Goal: Task Accomplishment & Management: Use online tool/utility

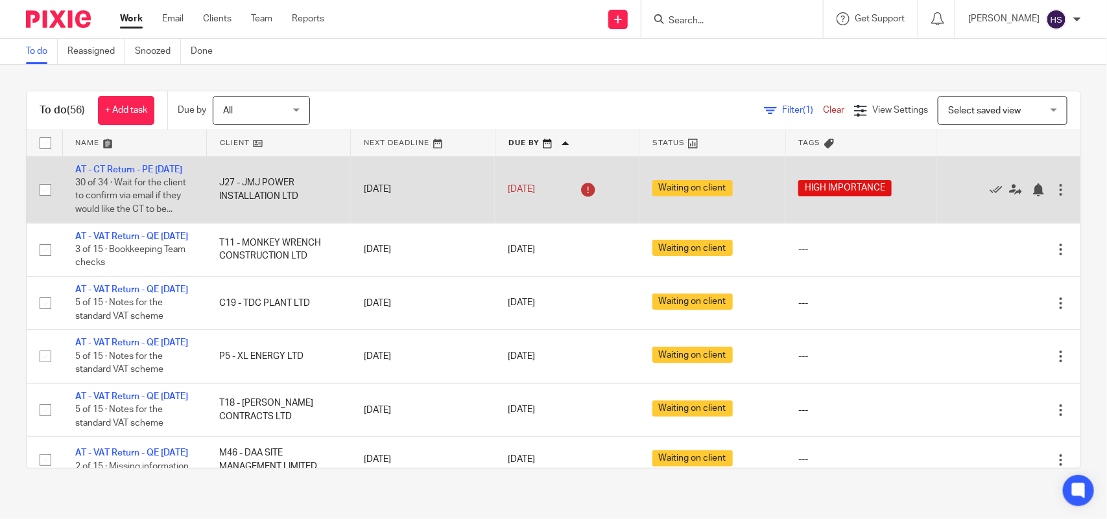
drag, startPoint x: 741, startPoint y: 396, endPoint x: 745, endPoint y: 192, distance: 203.7
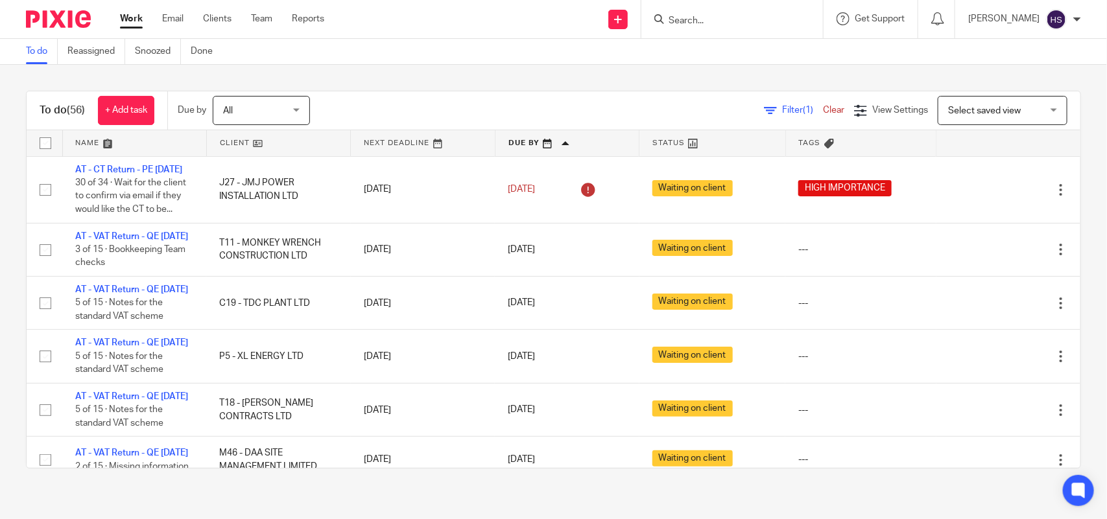
drag, startPoint x: 407, startPoint y: 286, endPoint x: 400, endPoint y: 115, distance: 171.3
click at [718, 21] on input "Search" at bounding box center [725, 22] width 117 height 12
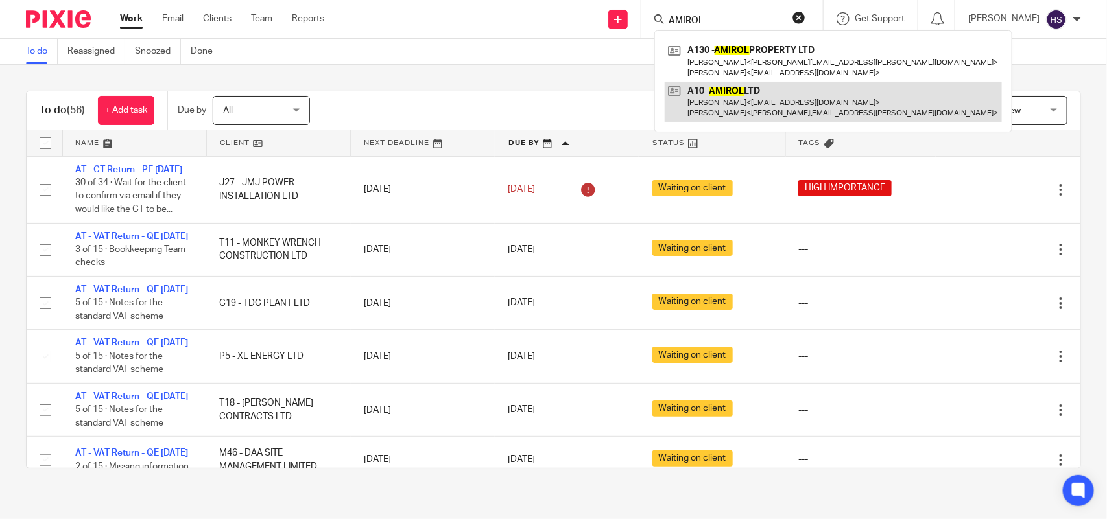
type input "AMIROL"
click at [759, 89] on link at bounding box center [833, 102] width 337 height 40
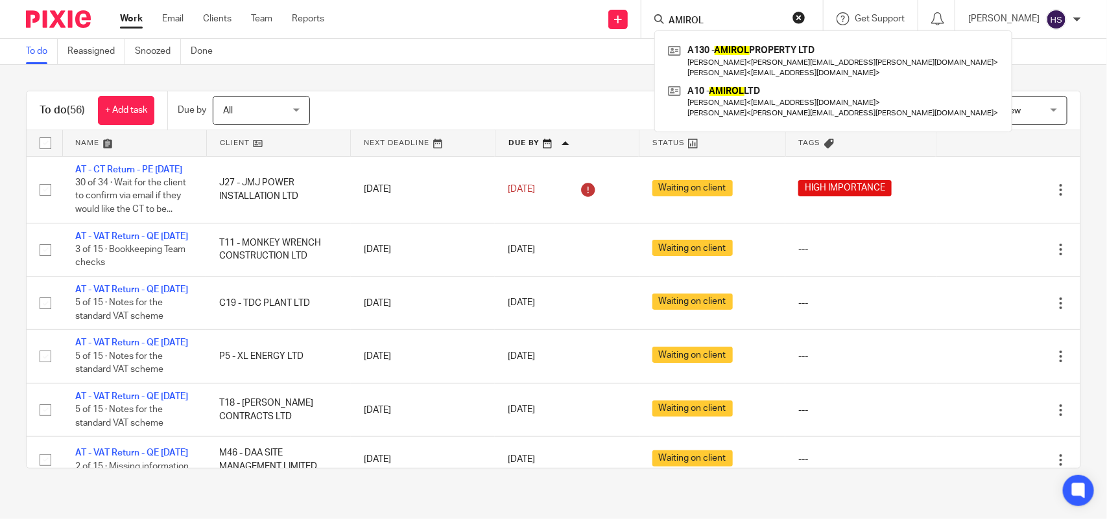
click at [429, 54] on div "To do Reassigned Snoozed Done" at bounding box center [553, 52] width 1107 height 26
click at [508, 86] on div "To do (56) + Add task Due by All All Today Tomorrow This week Next week This mo…" at bounding box center [553, 280] width 1107 height 430
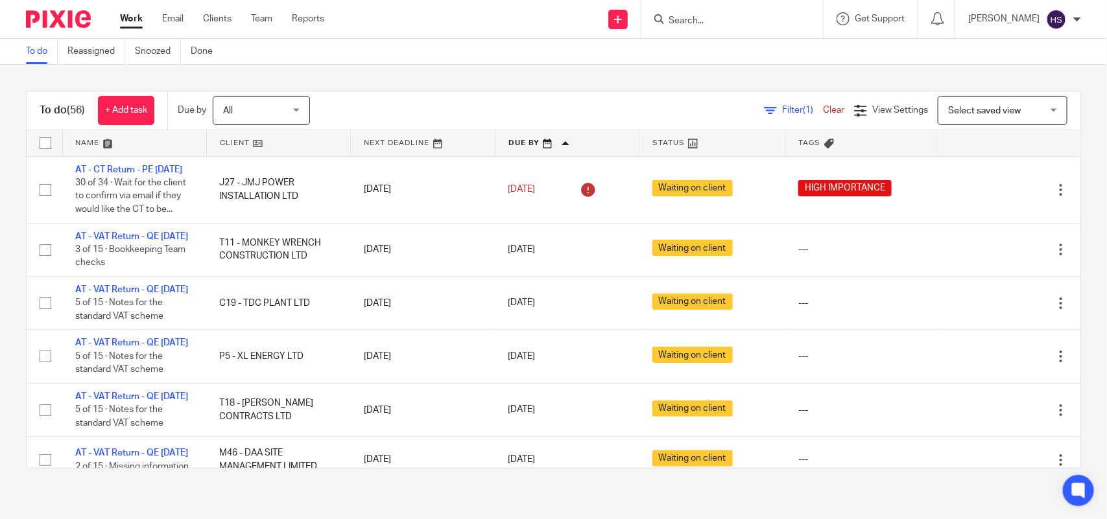
drag, startPoint x: 468, startPoint y: 291, endPoint x: 475, endPoint y: 154, distance: 136.4
click at [747, 18] on input "Search" at bounding box center [725, 22] width 117 height 12
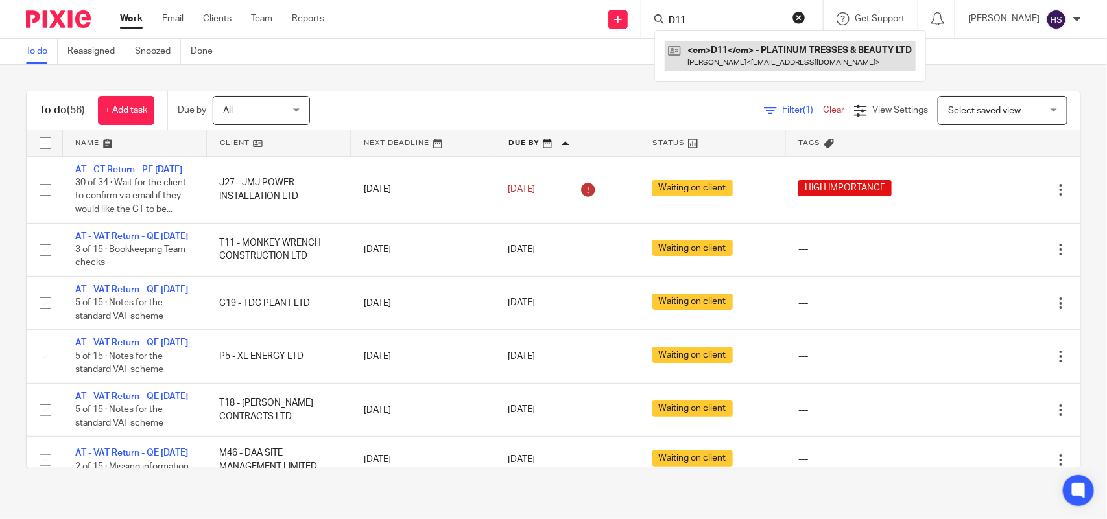
type input "D11"
click at [738, 46] on link at bounding box center [790, 56] width 251 height 30
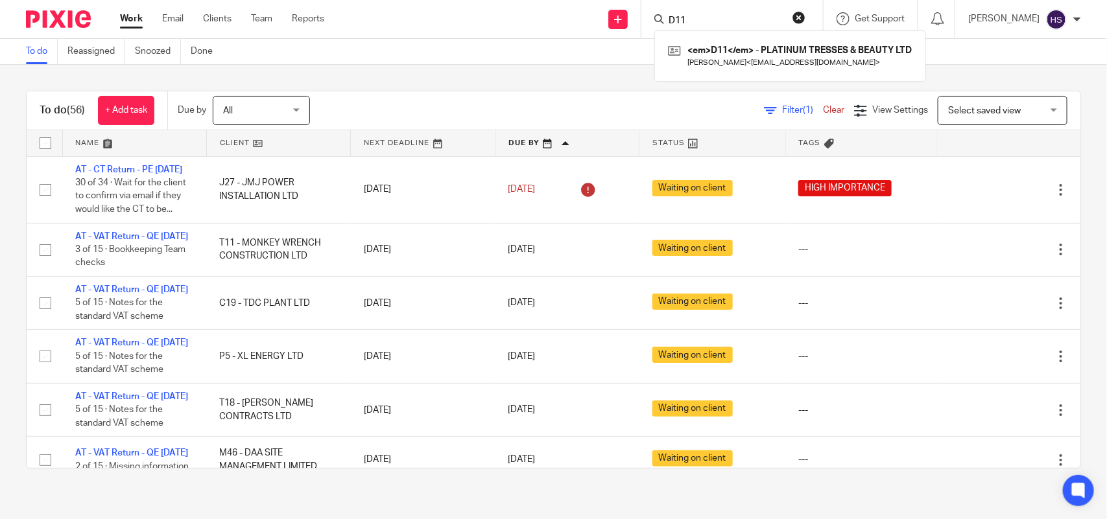
click at [407, 89] on div "To do (56) + Add task Due by All All Today Tomorrow This week Next week This mo…" at bounding box center [553, 280] width 1107 height 430
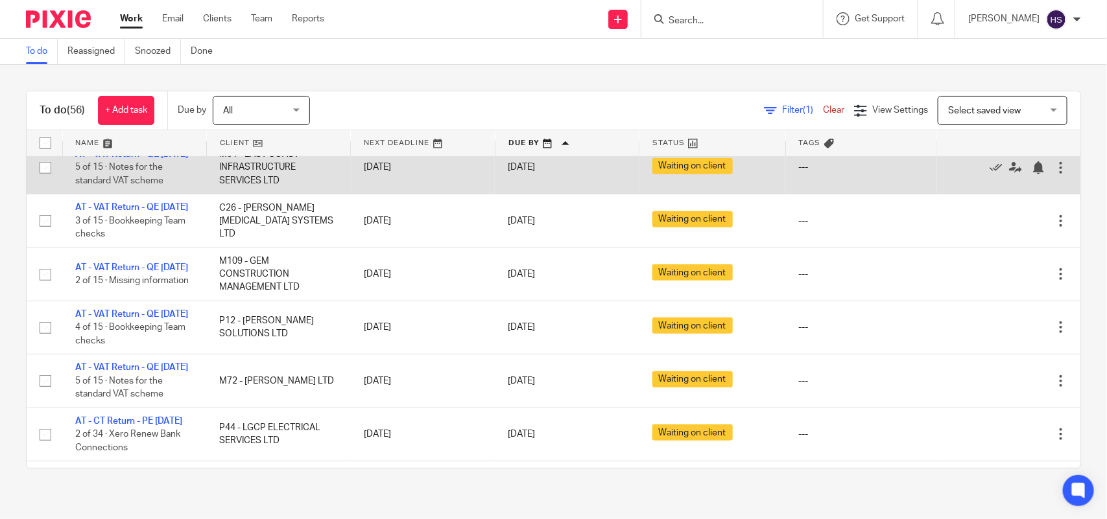
scroll to position [351, 0]
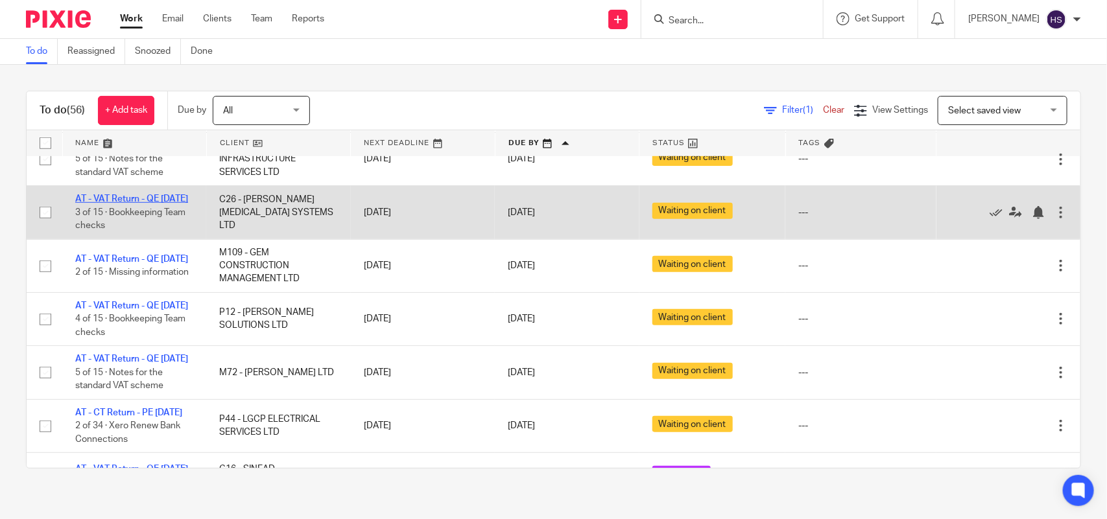
click at [132, 204] on link "AT - VAT Return - QE [DATE]" at bounding box center [131, 199] width 113 height 9
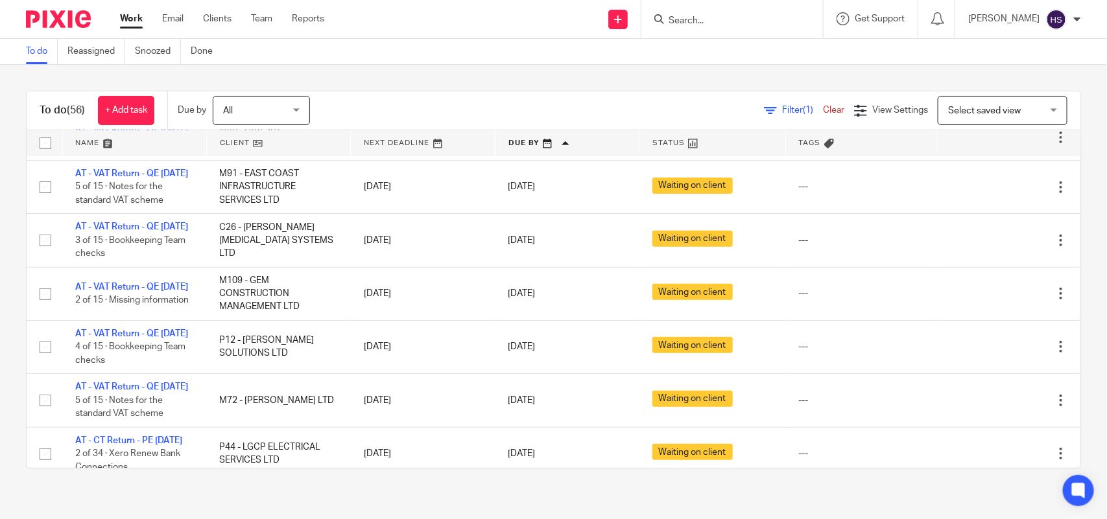
scroll to position [324, 0]
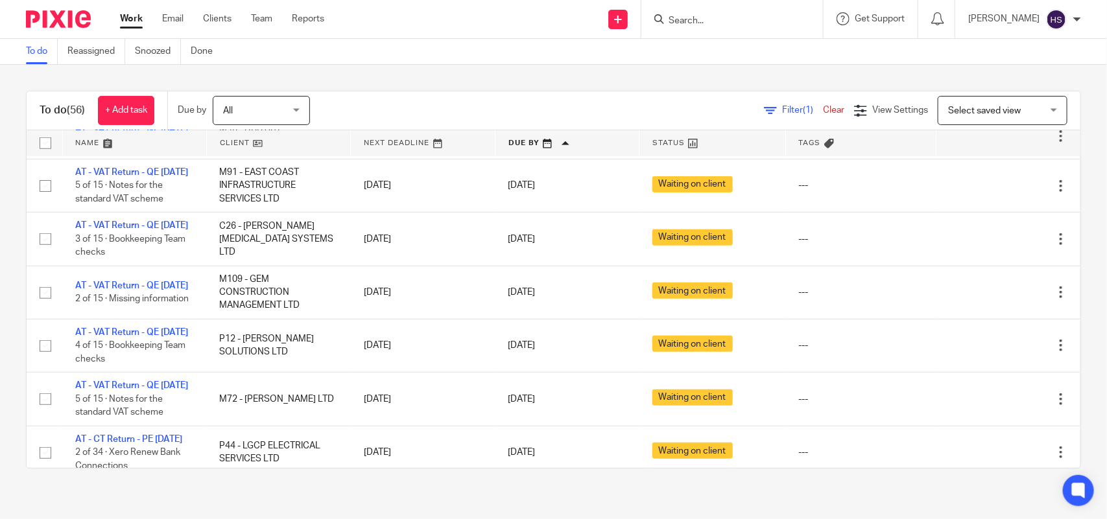
click at [126, 20] on link "Work" at bounding box center [131, 18] width 23 height 13
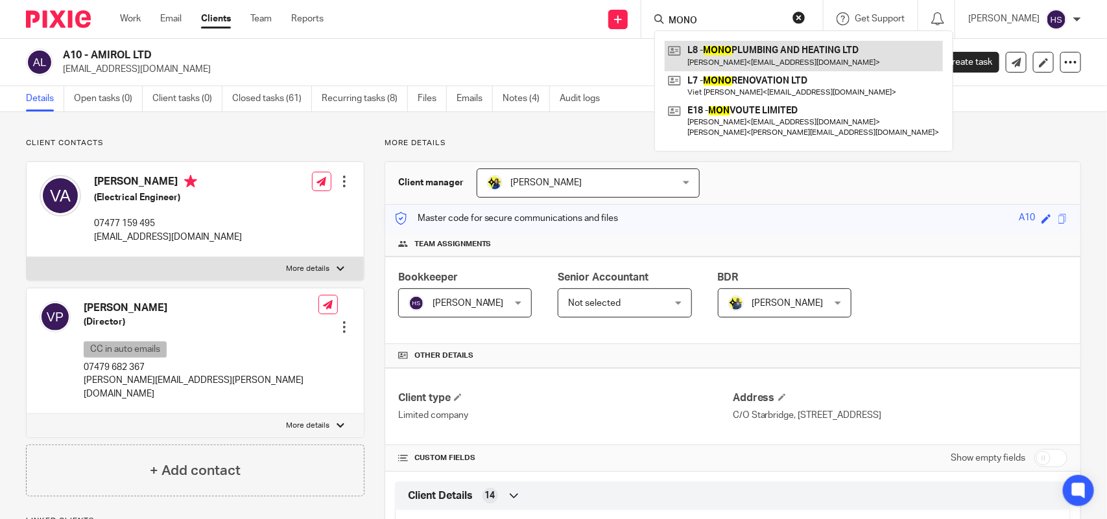
type input "MONO"
click at [759, 55] on link at bounding box center [804, 56] width 278 height 30
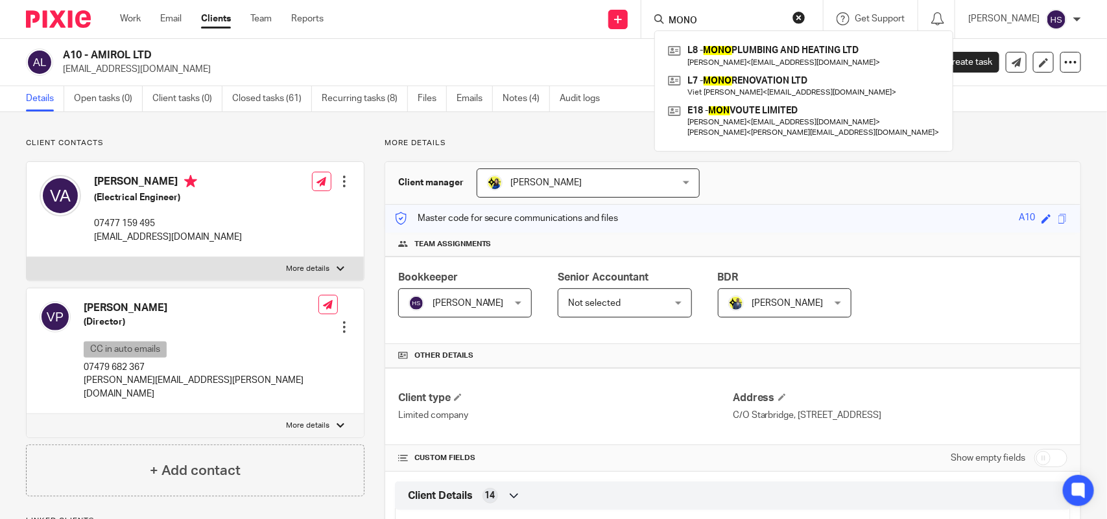
click at [432, 43] on div "A10 - AMIROL LTD vas@amiridis.co.uk Create task Update from Companies House Exp…" at bounding box center [553, 62] width 1107 height 47
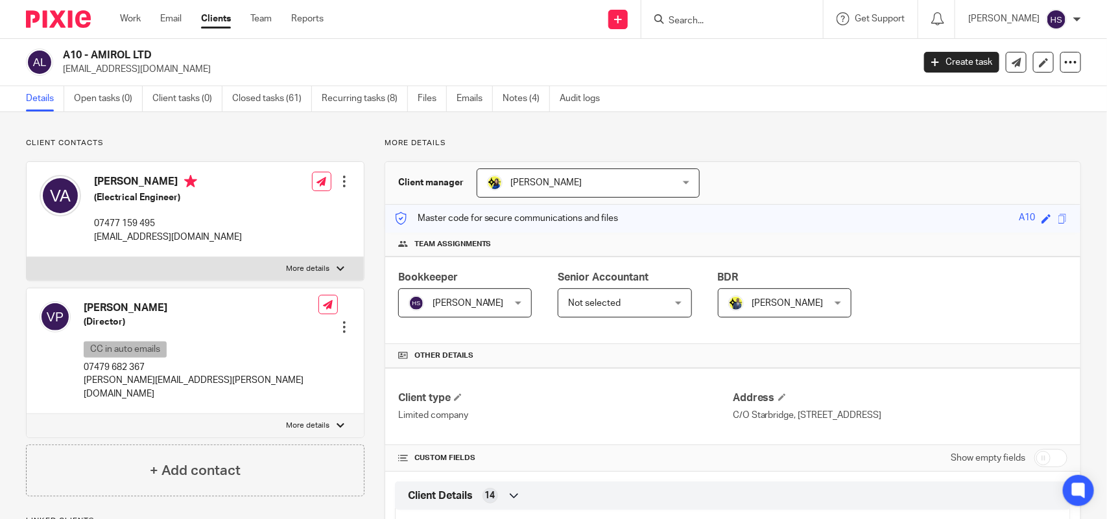
drag, startPoint x: 43, startPoint y: 302, endPoint x: 124, endPoint y: 291, distance: 81.3
click at [121, 312] on div "Volha Parkhamovich (Director) CC in auto emails 07479 682 367 olga@amiridis.co.…" at bounding box center [179, 351] width 279 height 112
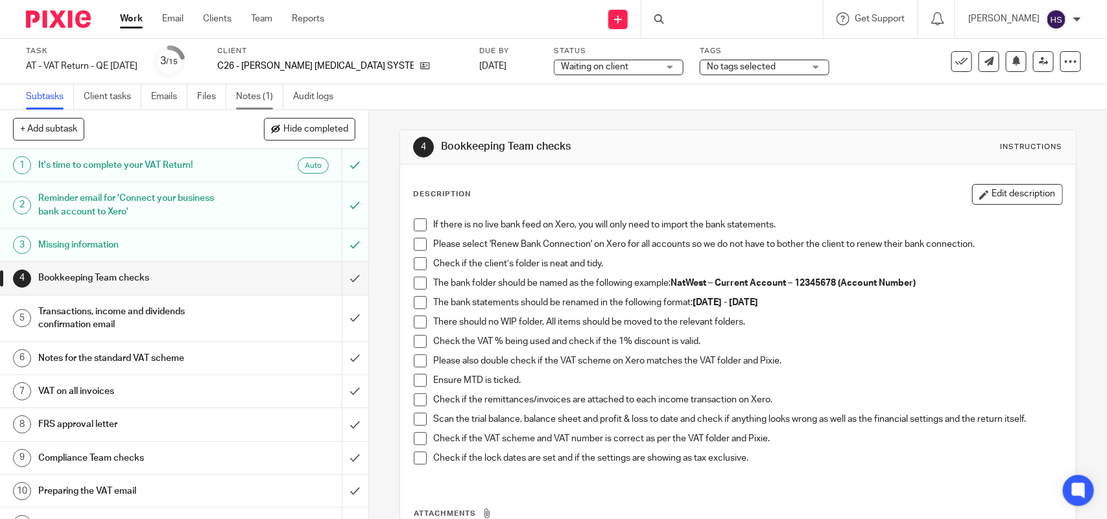
click at [267, 95] on link "Notes (1)" at bounding box center [259, 96] width 47 height 25
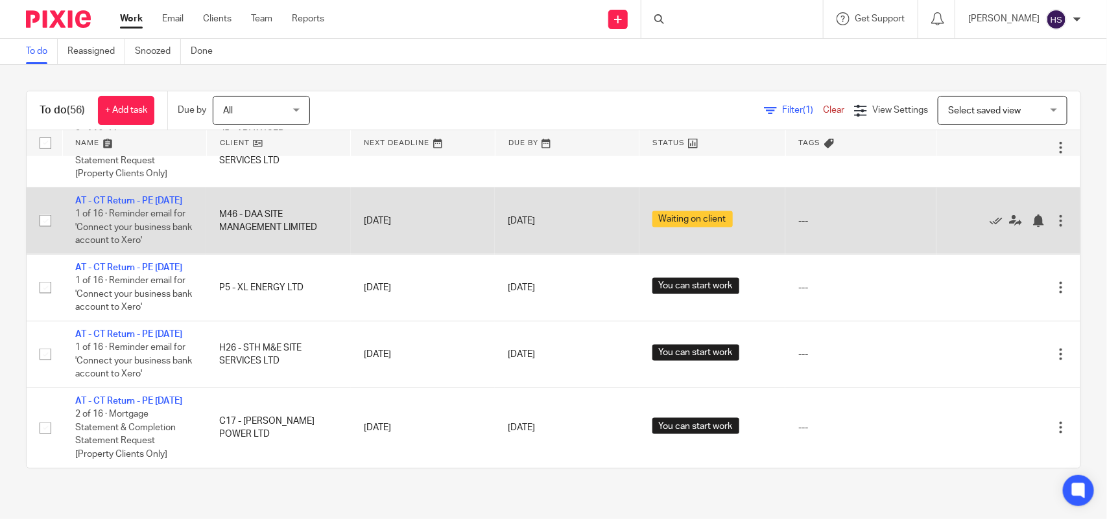
scroll to position [3416, 0]
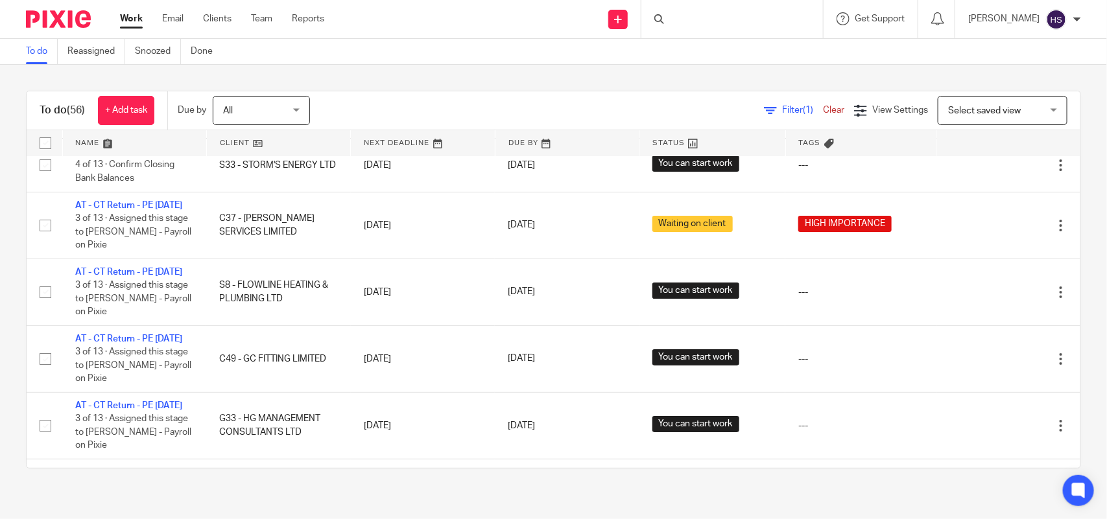
drag, startPoint x: 484, startPoint y: 270, endPoint x: 501, endPoint y: 165, distance: 106.3
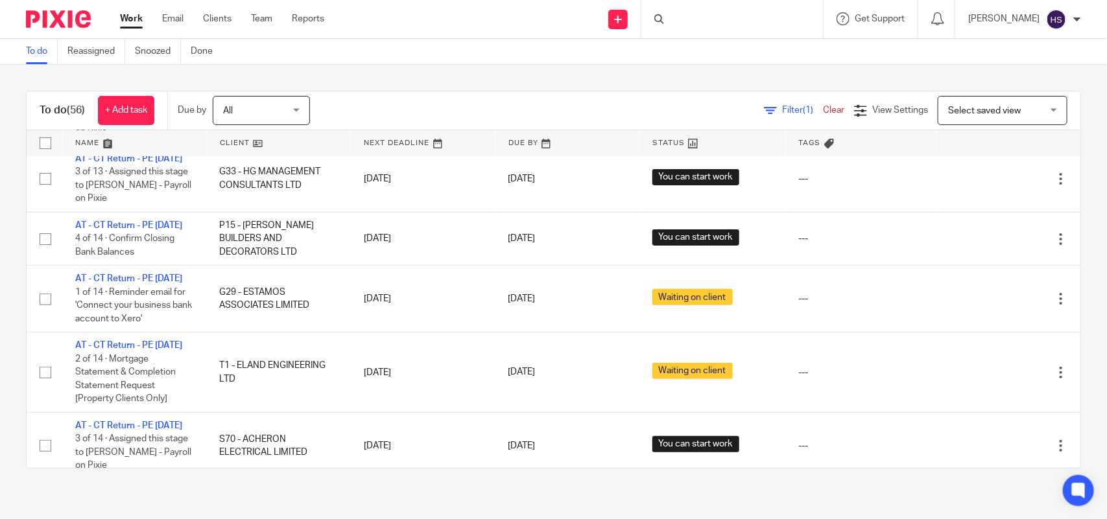
scroll to position [2351, 0]
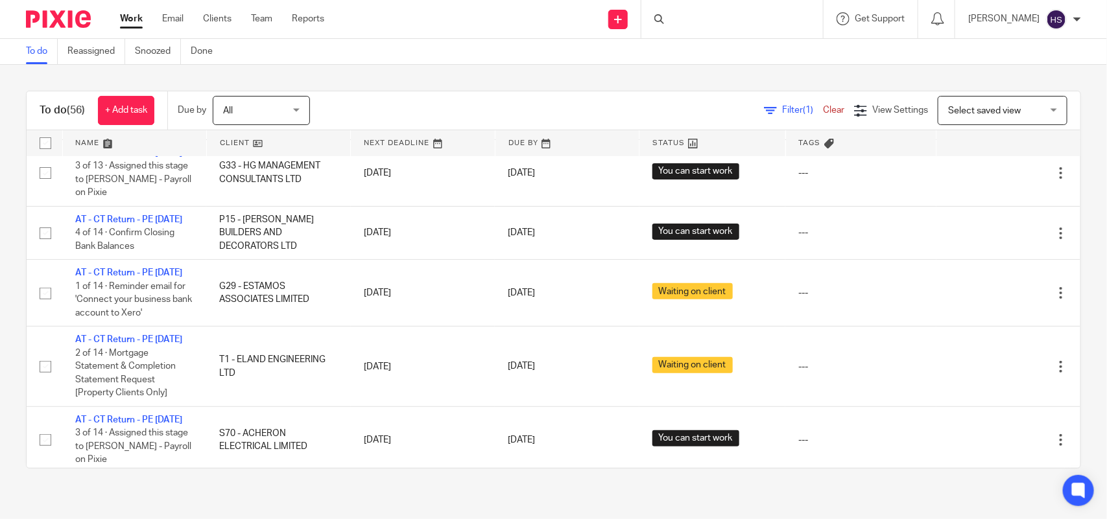
click at [130, 24] on link "Work" at bounding box center [131, 18] width 23 height 13
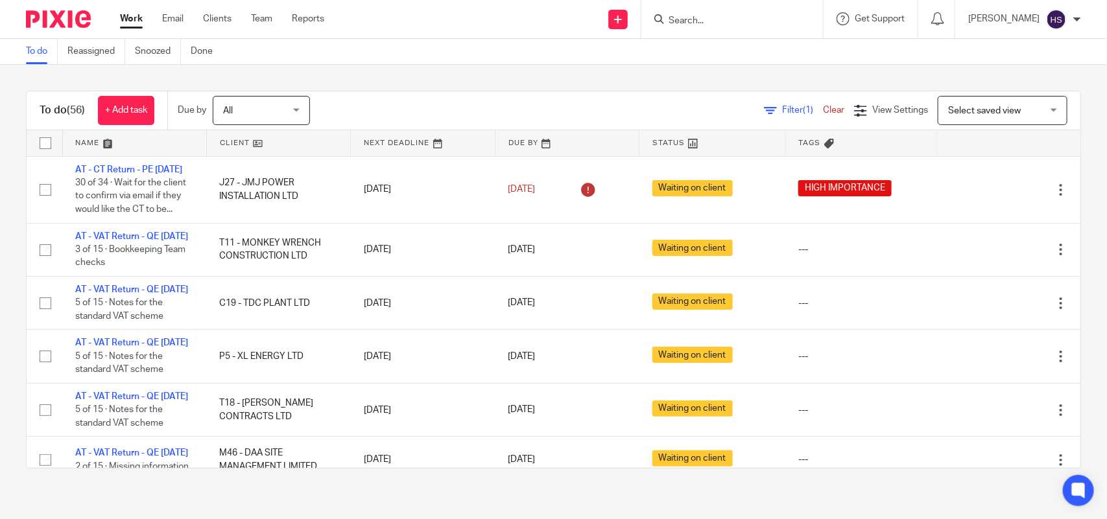
click at [133, 18] on link "Work" at bounding box center [131, 18] width 23 height 13
click at [137, 14] on link "Work" at bounding box center [131, 18] width 23 height 13
click at [131, 21] on link "Work" at bounding box center [131, 18] width 23 height 13
drag, startPoint x: 41, startPoint y: 109, endPoint x: 131, endPoint y: 99, distance: 90.7
click at [131, 99] on div "To do (56) + Add task" at bounding box center [97, 110] width 141 height 38
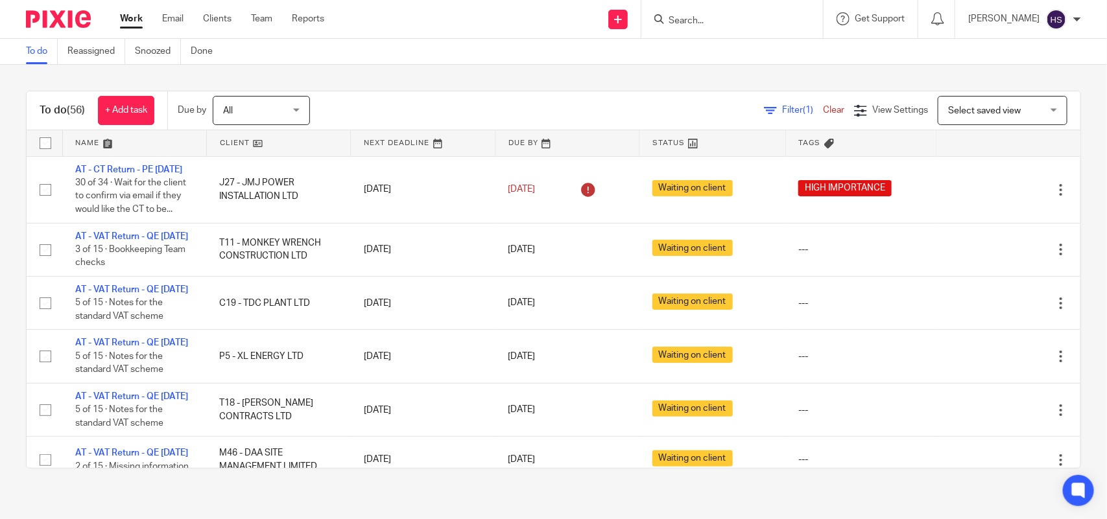
click at [121, 23] on link "Work" at bounding box center [131, 18] width 23 height 13
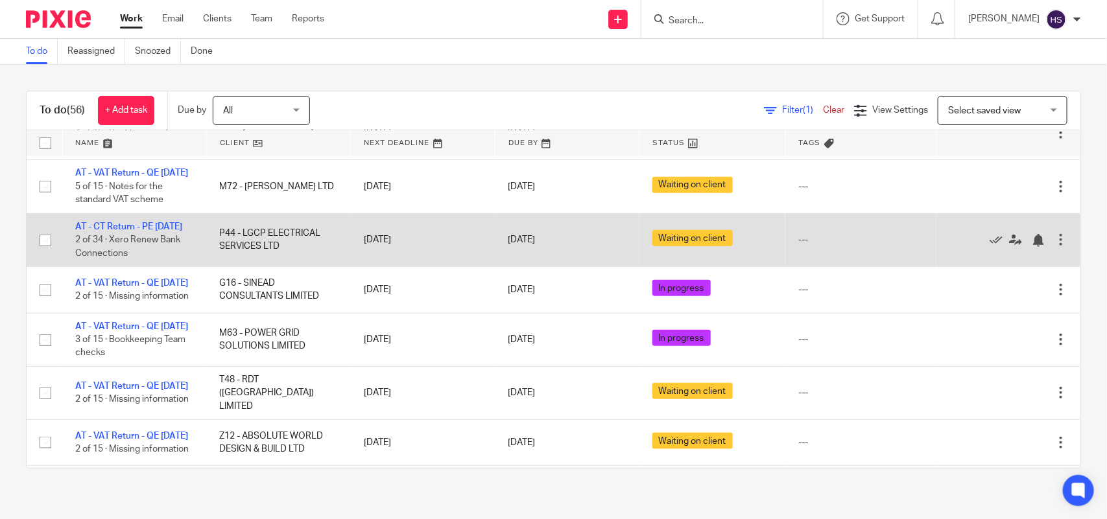
scroll to position [675, 0]
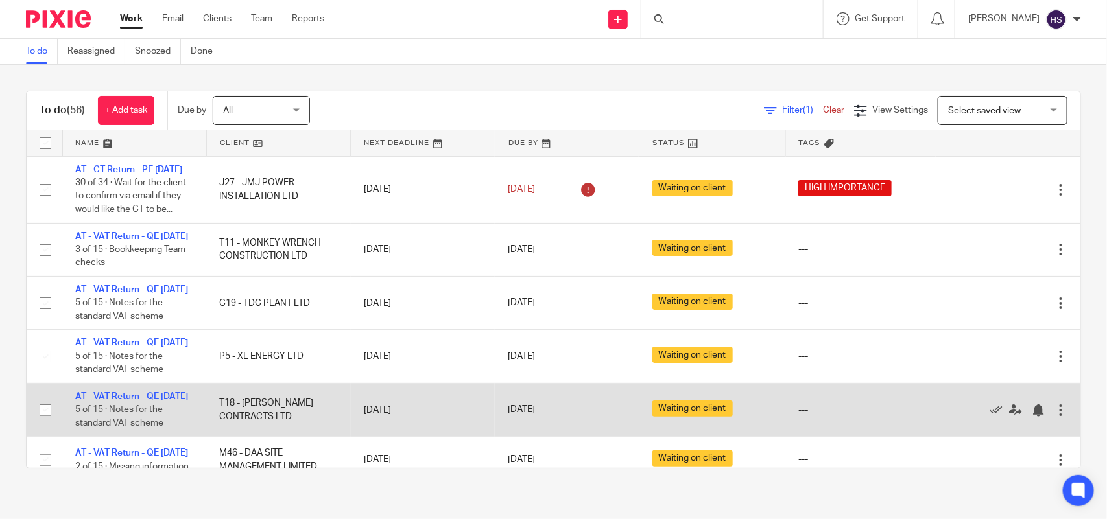
drag, startPoint x: 336, startPoint y: 333, endPoint x: 355, endPoint y: 196, distance: 138.1
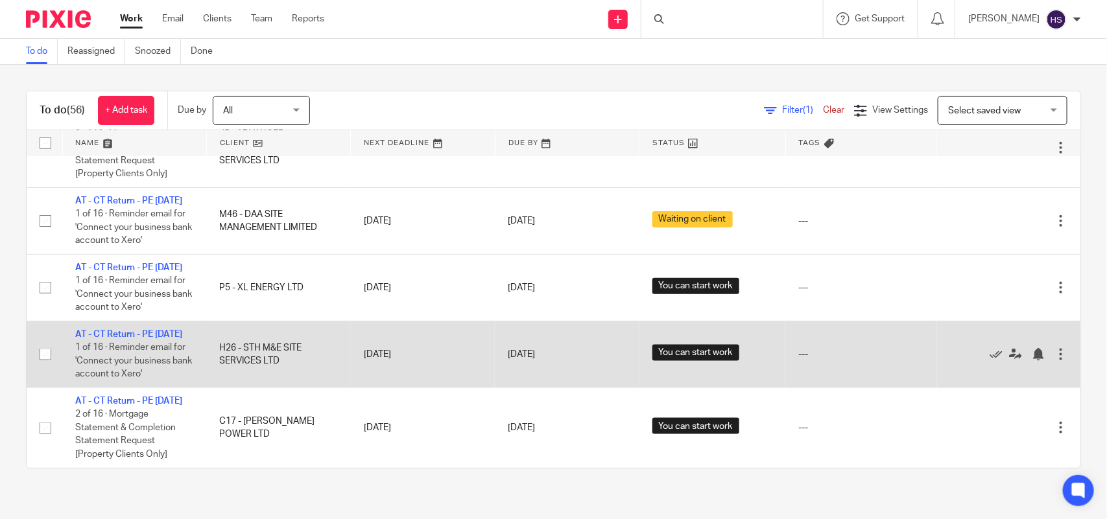
scroll to position [3743, 0]
drag, startPoint x: 562, startPoint y: 340, endPoint x: 577, endPoint y: 350, distance: 17.8
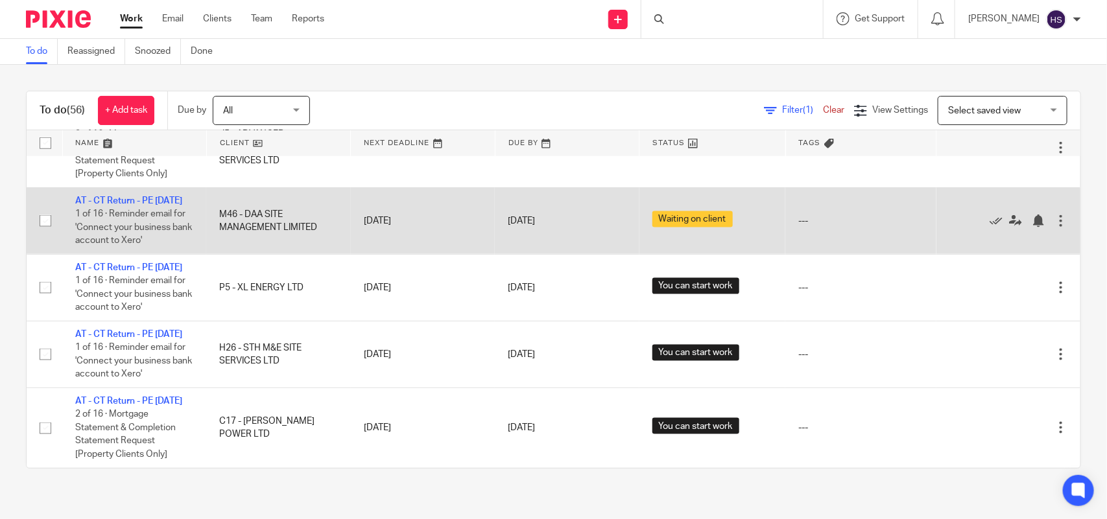
drag, startPoint x: 569, startPoint y: 359, endPoint x: 563, endPoint y: 217, distance: 141.5
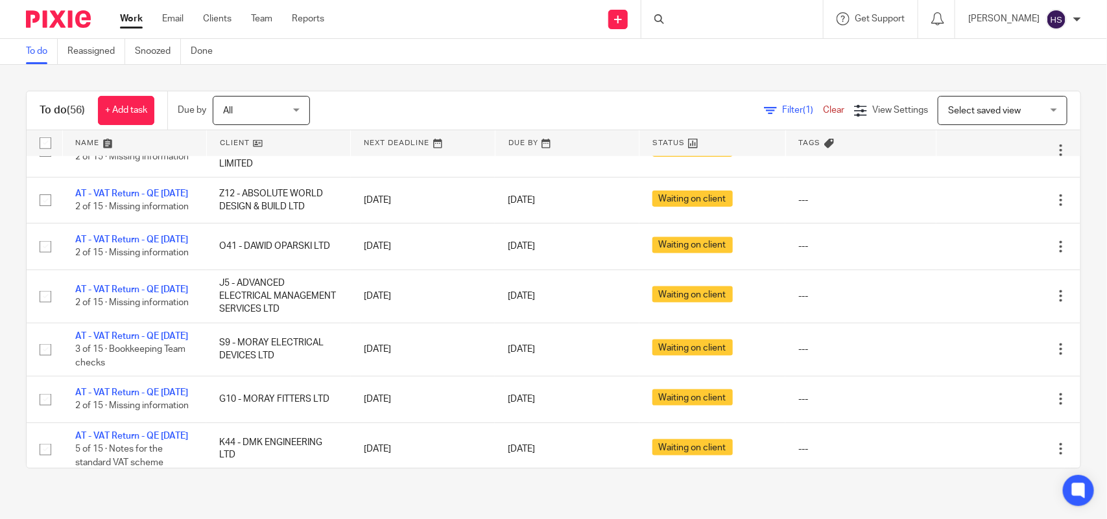
scroll to position [44, 0]
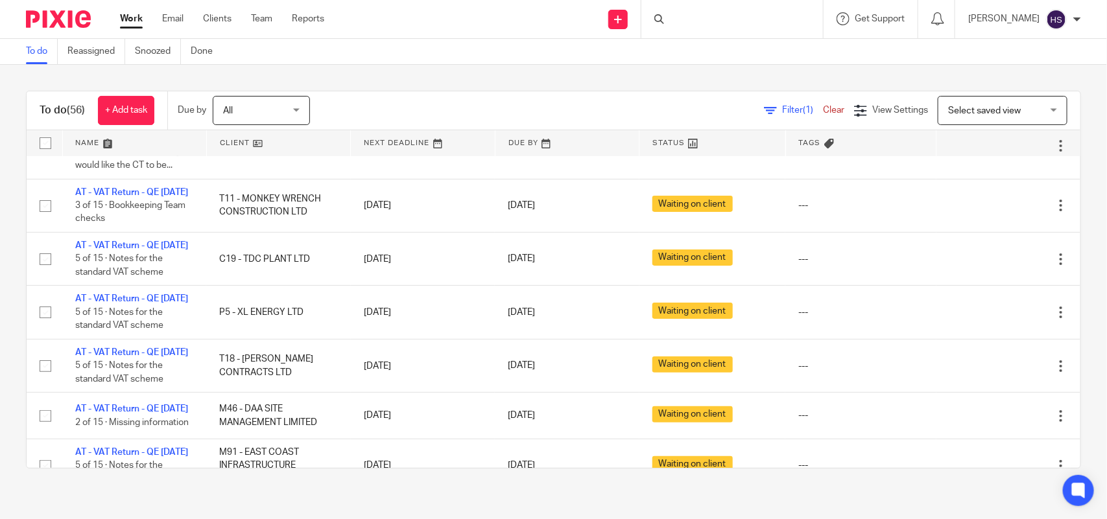
drag, startPoint x: 452, startPoint y: 251, endPoint x: 464, endPoint y: 217, distance: 35.9
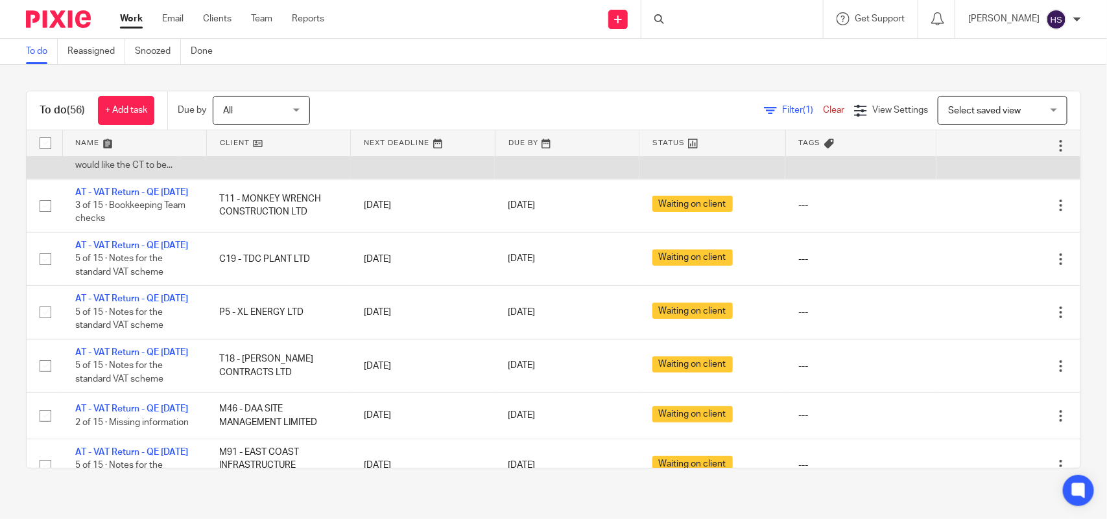
scroll to position [0, 0]
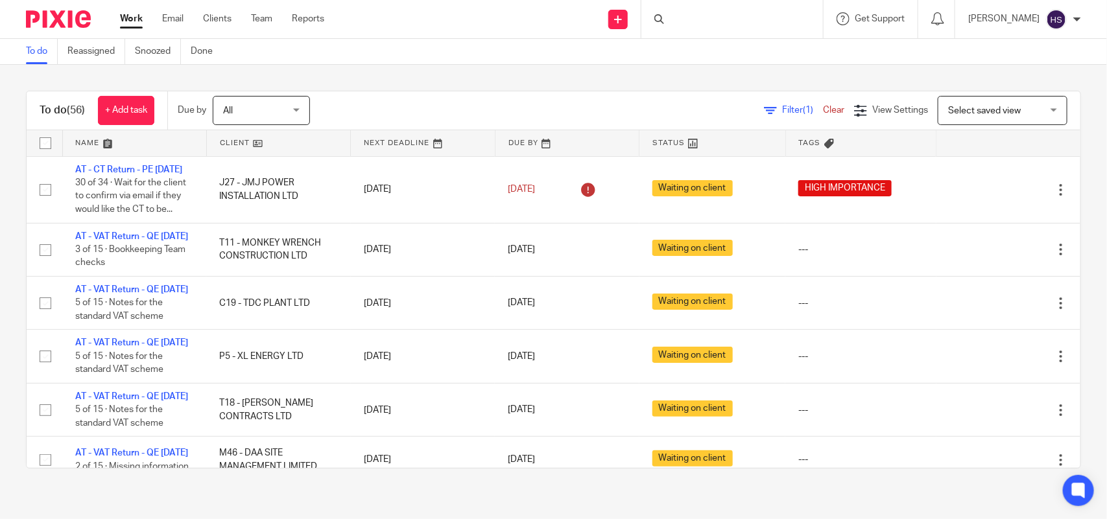
click at [127, 21] on link "Work" at bounding box center [131, 18] width 23 height 13
